Goal: Information Seeking & Learning: Understand process/instructions

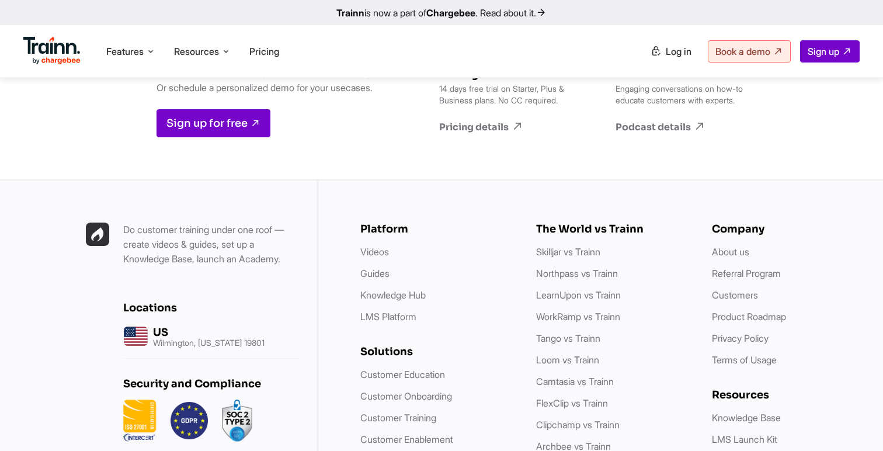
scroll to position [3318, 0]
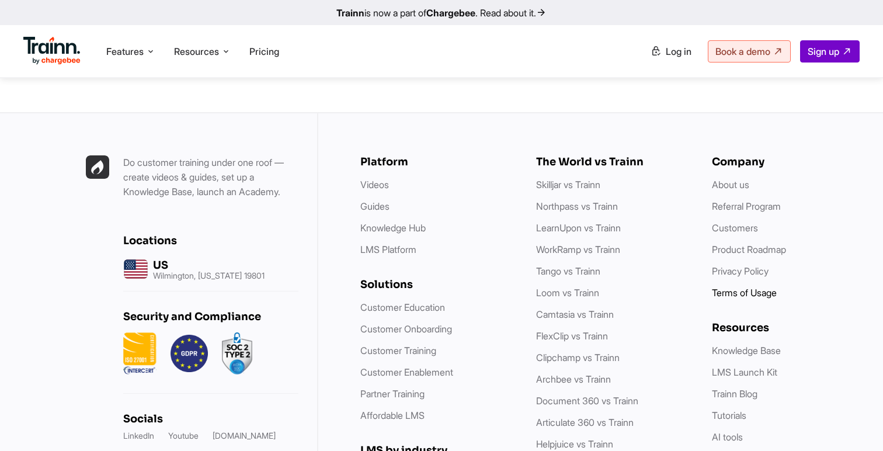
click at [757, 287] on link "Terms of Usage" at bounding box center [744, 293] width 65 height 12
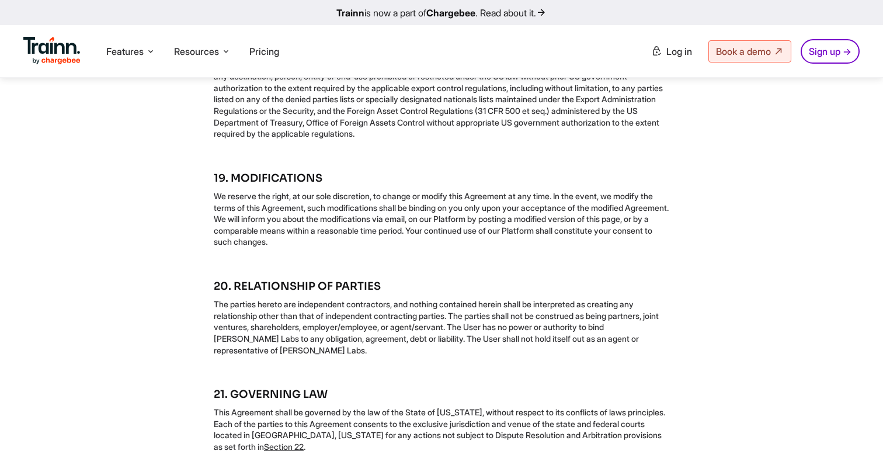
scroll to position [3656, 0]
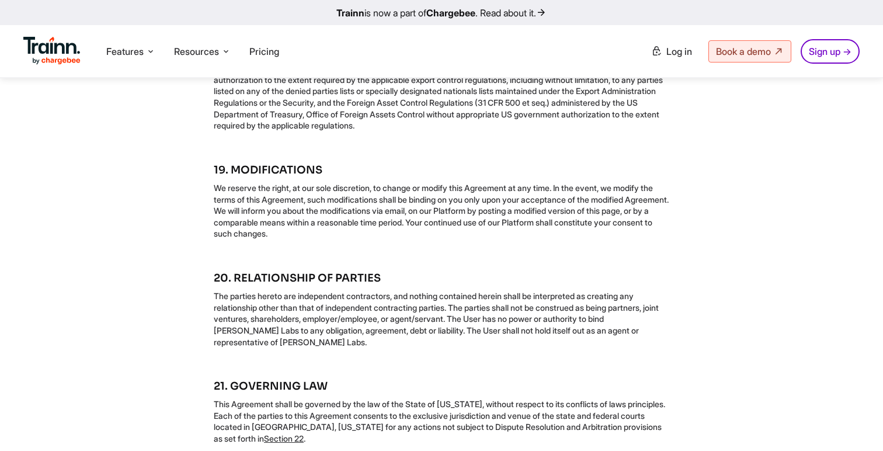
click at [318, 239] on p "We reserve the right, at our sole discretion, to change or modify this Agreemen…" at bounding box center [441, 210] width 455 height 57
click at [339, 239] on p "We reserve the right, at our sole discretion, to change or modify this Agreemen…" at bounding box center [441, 210] width 455 height 57
click at [365, 239] on p "We reserve the right, at our sole discretion, to change or modify this Agreemen…" at bounding box center [441, 210] width 455 height 57
click at [416, 239] on p "We reserve the right, at our sole discretion, to change or modify this Agreemen…" at bounding box center [441, 210] width 455 height 57
click at [485, 239] on p "We reserve the right, at our sole discretion, to change or modify this Agreemen…" at bounding box center [441, 210] width 455 height 57
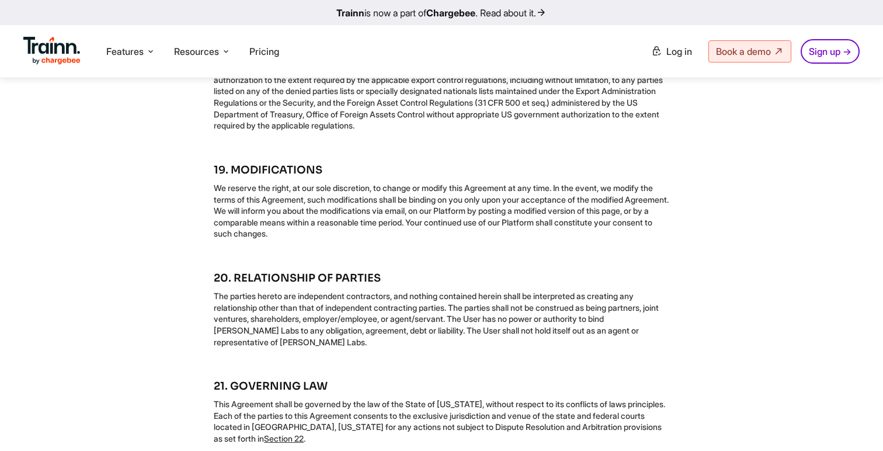
click at [531, 239] on p "We reserve the right, at our sole discretion, to change or modify this Agreemen…" at bounding box center [441, 210] width 455 height 57
click at [567, 239] on p "We reserve the right, at our sole discretion, to change or modify this Agreemen…" at bounding box center [441, 210] width 455 height 57
click at [563, 239] on p "We reserve the right, at our sole discretion, to change or modify this Agreemen…" at bounding box center [441, 210] width 455 height 57
click at [654, 239] on p "We reserve the right, at our sole discretion, to change or modify this Agreemen…" at bounding box center [441, 210] width 455 height 57
click at [306, 239] on p "We reserve the right, at our sole discretion, to change or modify this Agreemen…" at bounding box center [441, 210] width 455 height 57
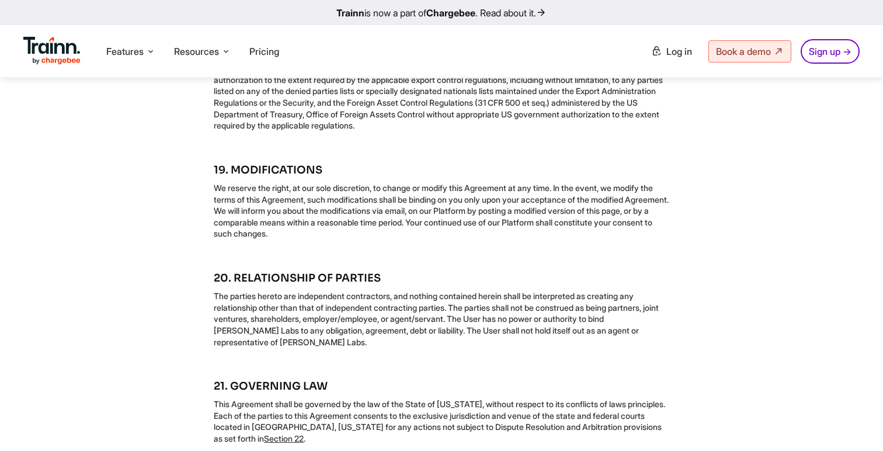
click at [339, 239] on p "We reserve the right, at our sole discretion, to change or modify this Agreemen…" at bounding box center [441, 210] width 455 height 57
click at [377, 239] on p "We reserve the right, at our sole discretion, to change or modify this Agreemen…" at bounding box center [441, 210] width 455 height 57
click at [417, 239] on p "We reserve the right, at our sole discretion, to change or modify this Agreemen…" at bounding box center [441, 210] width 455 height 57
click at [457, 239] on p "We reserve the right, at our sole discretion, to change or modify this Agreemen…" at bounding box center [441, 210] width 455 height 57
click at [482, 239] on p "We reserve the right, at our sole discretion, to change or modify this Agreemen…" at bounding box center [441, 210] width 455 height 57
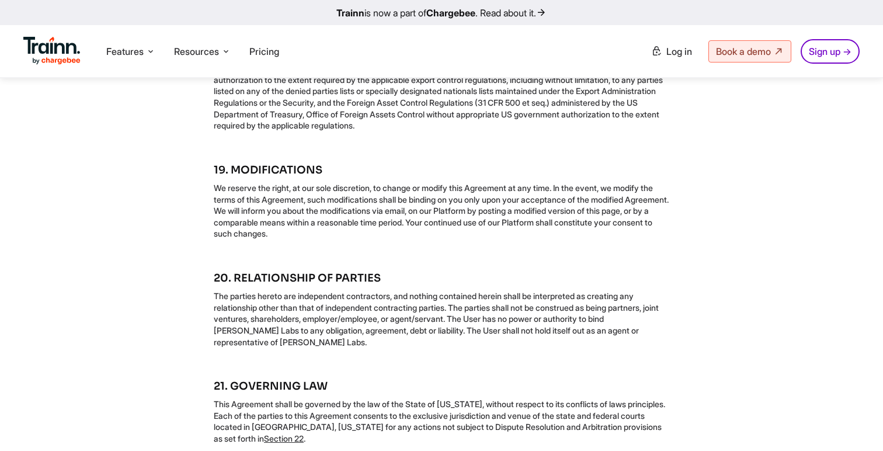
click at [509, 239] on p "We reserve the right, at our sole discretion, to change or modify this Agreemen…" at bounding box center [441, 210] width 455 height 57
click at [591, 239] on p "We reserve the right, at our sole discretion, to change or modify this Agreemen…" at bounding box center [441, 210] width 455 height 57
click at [230, 239] on p "We reserve the right, at our sole discretion, to change or modify this Agreemen…" at bounding box center [441, 210] width 455 height 57
click at [271, 239] on p "We reserve the right, at our sole discretion, to change or modify this Agreemen…" at bounding box center [441, 210] width 455 height 57
click at [315, 239] on p "We reserve the right, at our sole discretion, to change or modify this Agreemen…" at bounding box center [441, 210] width 455 height 57
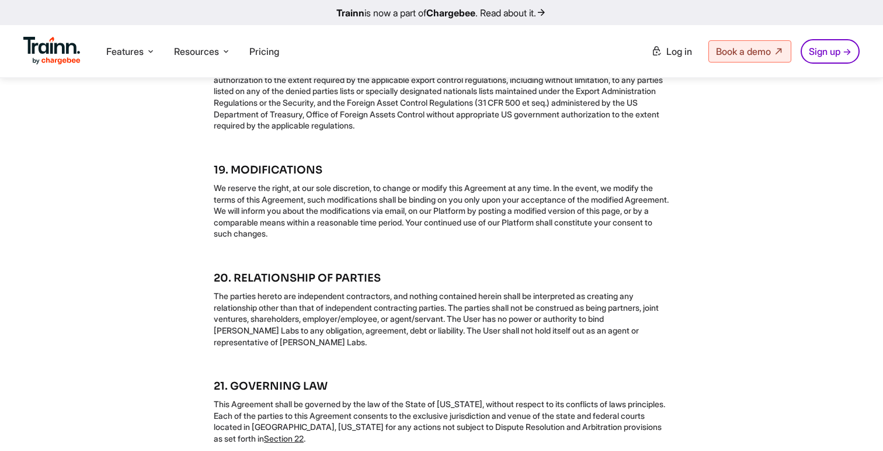
click at [363, 239] on p "We reserve the right, at our sole discretion, to change or modify this Agreemen…" at bounding box center [441, 210] width 455 height 57
click at [423, 239] on p "We reserve the right, at our sole discretion, to change or modify this Agreemen…" at bounding box center [441, 210] width 455 height 57
click at [448, 239] on p "We reserve the right, at our sole discretion, to change or modify this Agreemen…" at bounding box center [441, 210] width 455 height 57
click at [482, 239] on p "We reserve the right, at our sole discretion, to change or modify this Agreemen…" at bounding box center [441, 210] width 455 height 57
click at [565, 239] on p "We reserve the right, at our sole discretion, to change or modify this Agreemen…" at bounding box center [441, 210] width 455 height 57
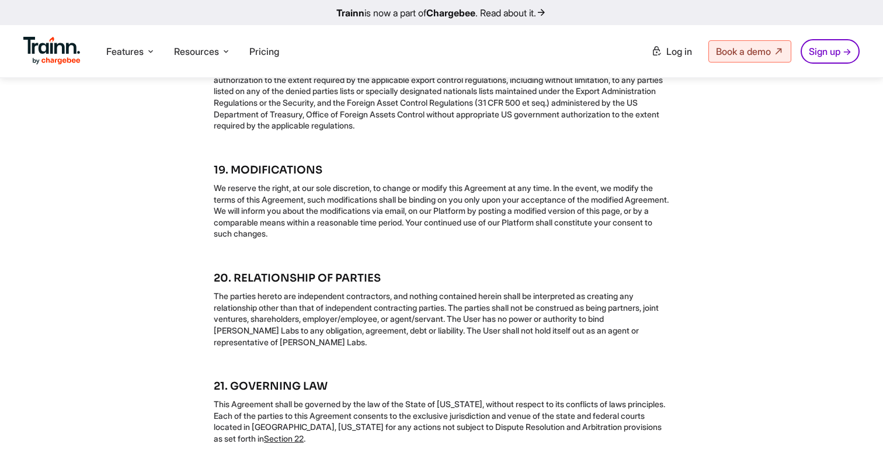
click at [590, 239] on p "We reserve the right, at our sole discretion, to change or modify this Agreemen…" at bounding box center [441, 210] width 455 height 57
click at [308, 239] on p "We reserve the right, at our sole discretion, to change or modify this Agreemen…" at bounding box center [441, 210] width 455 height 57
click at [349, 239] on p "We reserve the right, at our sole discretion, to change or modify this Agreemen…" at bounding box center [441, 210] width 455 height 57
click at [407, 239] on p "We reserve the right, at our sole discretion, to change or modify this Agreemen…" at bounding box center [441, 210] width 455 height 57
click at [454, 239] on p "We reserve the right, at our sole discretion, to change or modify this Agreemen…" at bounding box center [441, 210] width 455 height 57
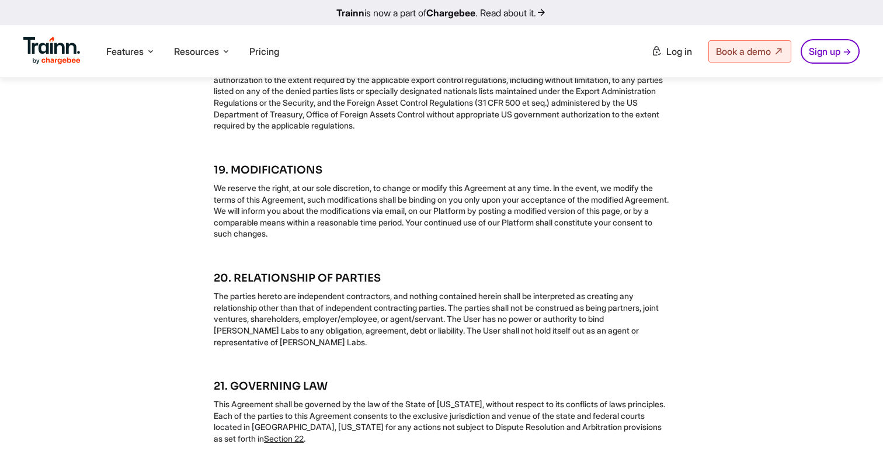
click at [465, 239] on p "We reserve the right, at our sole discretion, to change or modify this Agreemen…" at bounding box center [441, 210] width 455 height 57
click at [495, 239] on p "We reserve the right, at our sole discretion, to change or modify this Agreemen…" at bounding box center [441, 210] width 455 height 57
click at [523, 239] on p "We reserve the right, at our sole discretion, to change or modify this Agreemen…" at bounding box center [441, 210] width 455 height 57
click at [553, 239] on p "We reserve the right, at our sole discretion, to change or modify this Agreemen…" at bounding box center [441, 210] width 455 height 57
click at [570, 239] on p "We reserve the right, at our sole discretion, to change or modify this Agreemen…" at bounding box center [441, 210] width 455 height 57
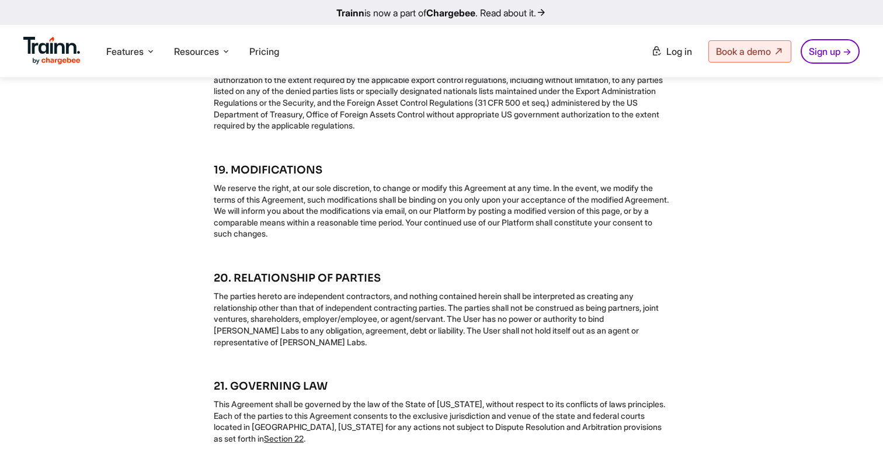
click at [583, 239] on p "We reserve the right, at our sole discretion, to change or modify this Agreemen…" at bounding box center [441, 210] width 455 height 57
click at [608, 239] on p "We reserve the right, at our sole discretion, to change or modify this Agreemen…" at bounding box center [441, 210] width 455 height 57
click at [246, 239] on p "We reserve the right, at our sole discretion, to change or modify this Agreemen…" at bounding box center [441, 210] width 455 height 57
click at [274, 239] on p "We reserve the right, at our sole discretion, to change or modify this Agreemen…" at bounding box center [441, 210] width 455 height 57
click at [306, 239] on p "We reserve the right, at our sole discretion, to change or modify this Agreemen…" at bounding box center [441, 210] width 455 height 57
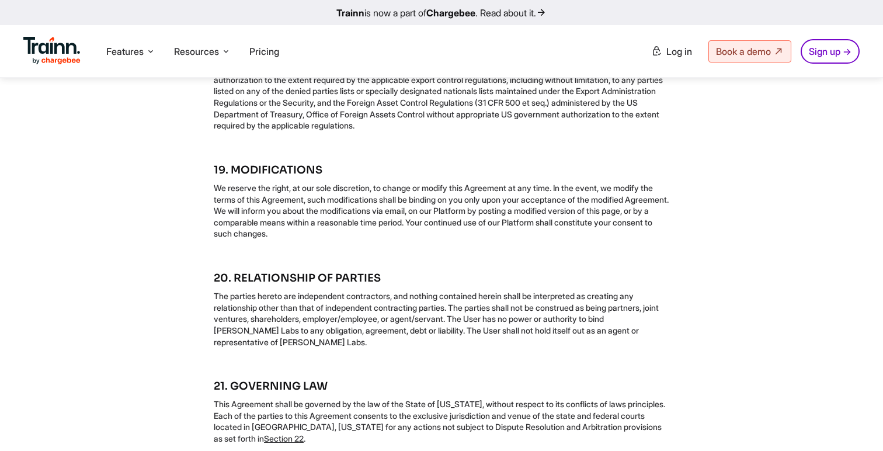
click at [356, 239] on p "We reserve the right, at our sole discretion, to change or modify this Agreemen…" at bounding box center [441, 210] width 455 height 57
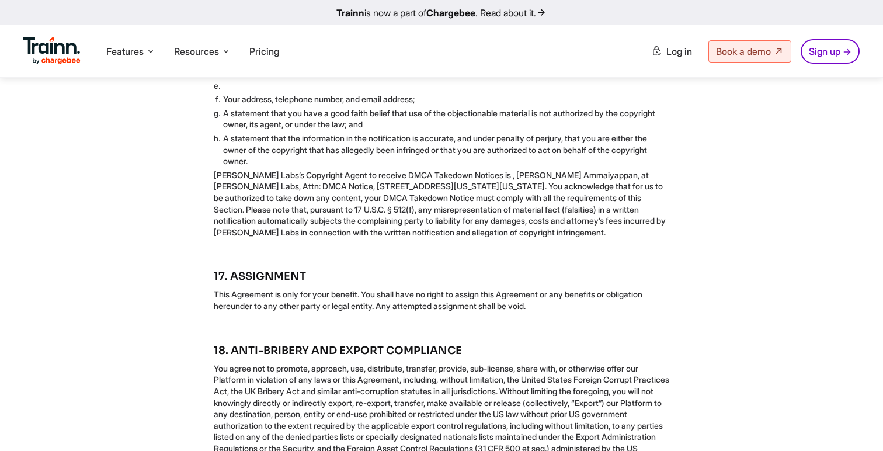
scroll to position [3272, 0]
